Goal: Task Accomplishment & Management: Manage account settings

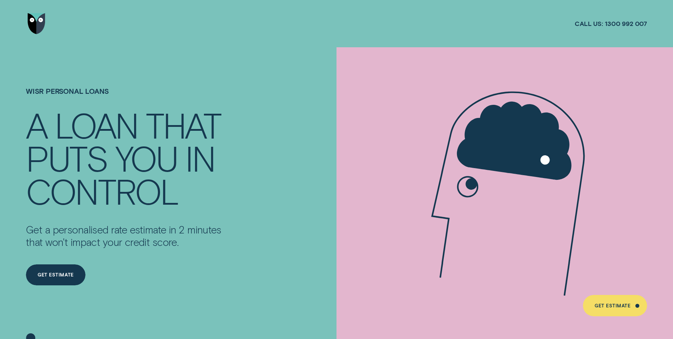
click at [44, 18] on img "Go to home page" at bounding box center [37, 23] width 18 height 21
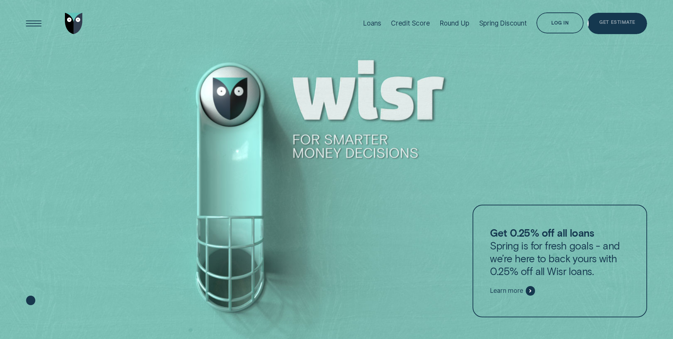
click at [586, 17] on div "Log in Log in Customer Dashboard View loan & credit scores Partner Portal Manag…" at bounding box center [562, 23] width 51 height 22
click at [562, 17] on div "Log in" at bounding box center [560, 22] width 47 height 21
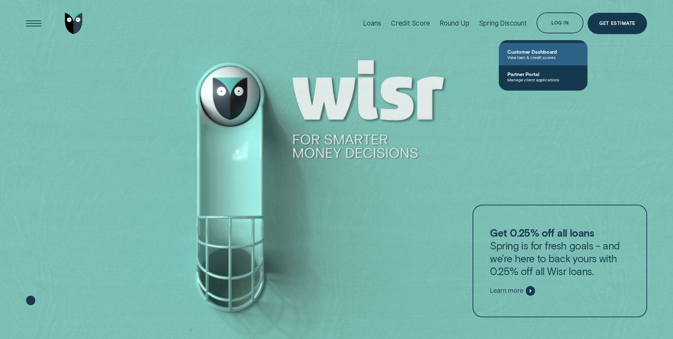
click at [548, 57] on span "View loan & credit scores" at bounding box center [543, 57] width 72 height 5
